Goal: Task Accomplishment & Management: Use online tool/utility

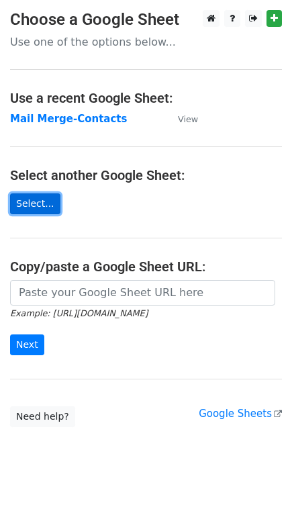
click at [22, 201] on link "Select..." at bounding box center [35, 203] width 50 height 21
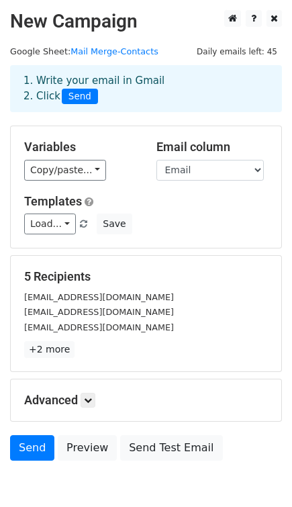
scroll to position [68, 0]
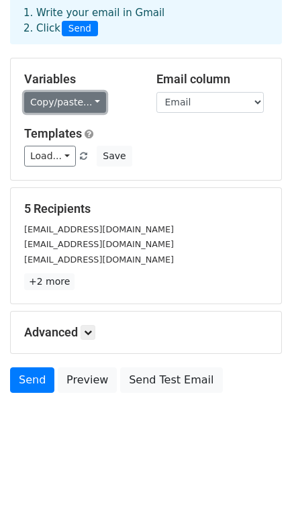
click at [61, 98] on link "Copy/paste..." at bounding box center [65, 102] width 82 height 21
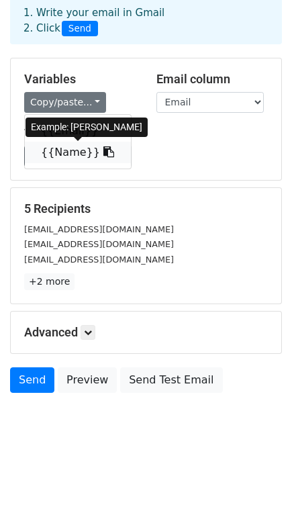
click at [58, 155] on link "{{Name}}" at bounding box center [78, 152] width 106 height 21
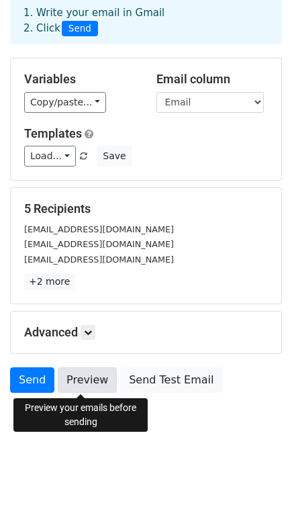
click at [83, 380] on link "Preview" at bounding box center [87, 380] width 59 height 26
